Goal: Transaction & Acquisition: Purchase product/service

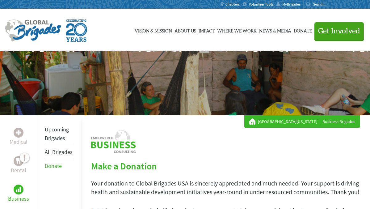
scroll to position [128, 0]
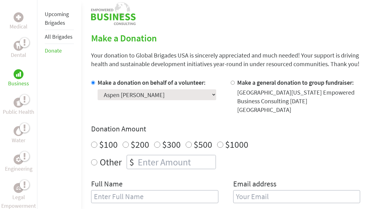
click at [93, 82] on input "Make a donation on behalf of a volunteer:" at bounding box center [93, 83] width 4 height 4
click at [133, 94] on select "Select a volunteer... [PERSON_NAME] [GEOGRAPHIC_DATA][PERSON_NAME] [GEOGRAPHIC_…" at bounding box center [157, 94] width 119 height 11
select select "D40C3AEF-4E17-11F0-B8AC-42010A400003"
click at [98, 89] on select "Select a volunteer... [PERSON_NAME] [GEOGRAPHIC_DATA][PERSON_NAME] [GEOGRAPHIC_…" at bounding box center [157, 94] width 119 height 11
radio input "true"
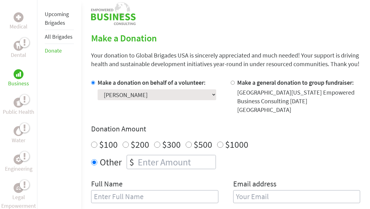
click at [156, 158] on input "number" at bounding box center [176, 162] width 79 height 14
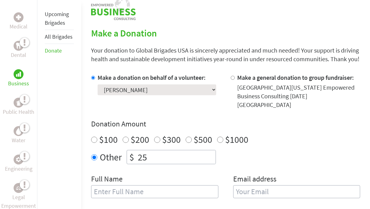
type input "24"
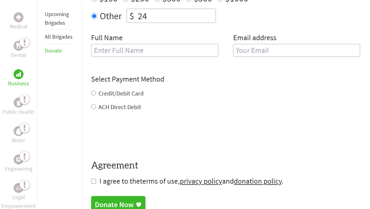
scroll to position [185, 0]
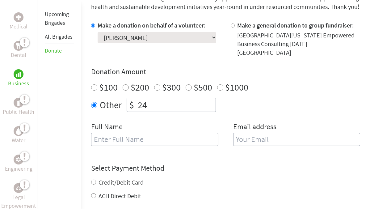
drag, startPoint x: 152, startPoint y: 96, endPoint x: 121, endPoint y: 95, distance: 31.2
click at [121, 98] on div "Other $ 24" at bounding box center [225, 105] width 269 height 14
click at [146, 55] on div "Make a donation on behalf of a volunteer: Select a volunteer... [PERSON_NAME] […" at bounding box center [225, 87] width 269 height 132
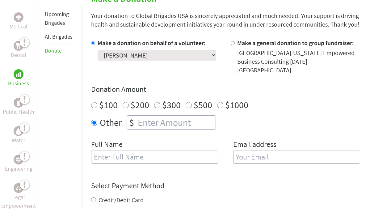
scroll to position [165, 0]
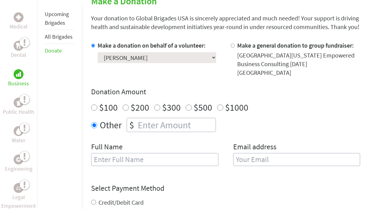
click at [233, 45] on input "Make a general donation to group fundraiser:" at bounding box center [233, 46] width 4 height 4
radio input "true"
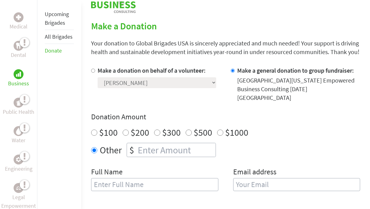
scroll to position [166, 0]
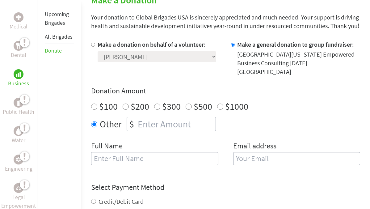
click at [218, 104] on input "$1000" at bounding box center [220, 107] width 6 height 6
radio input "true"
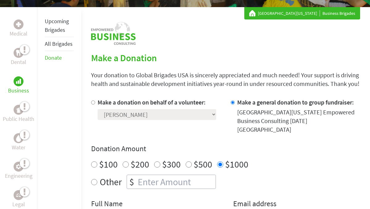
scroll to position [106, 0]
